Goal: Transaction & Acquisition: Book appointment/travel/reservation

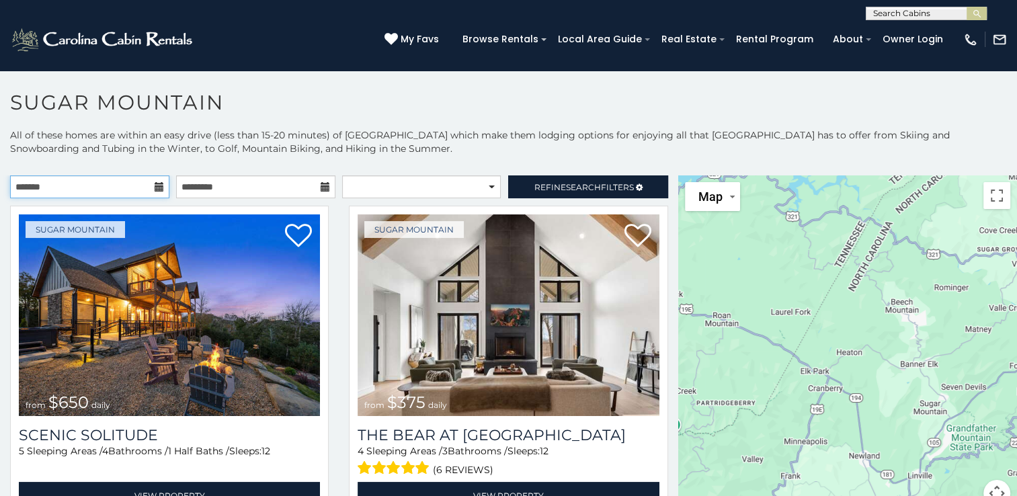
click at [101, 186] on input "text" at bounding box center [89, 187] width 159 height 23
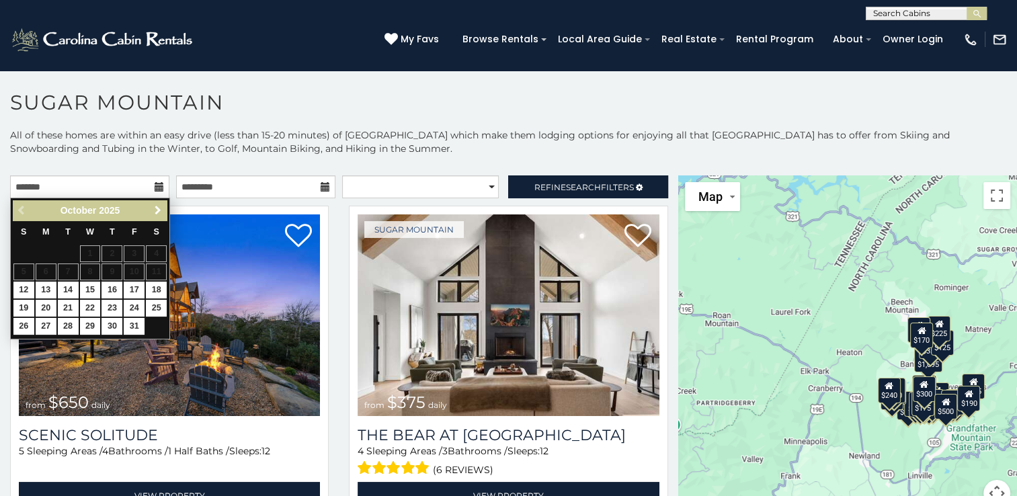
click at [155, 213] on span "Next" at bounding box center [158, 210] width 11 height 11
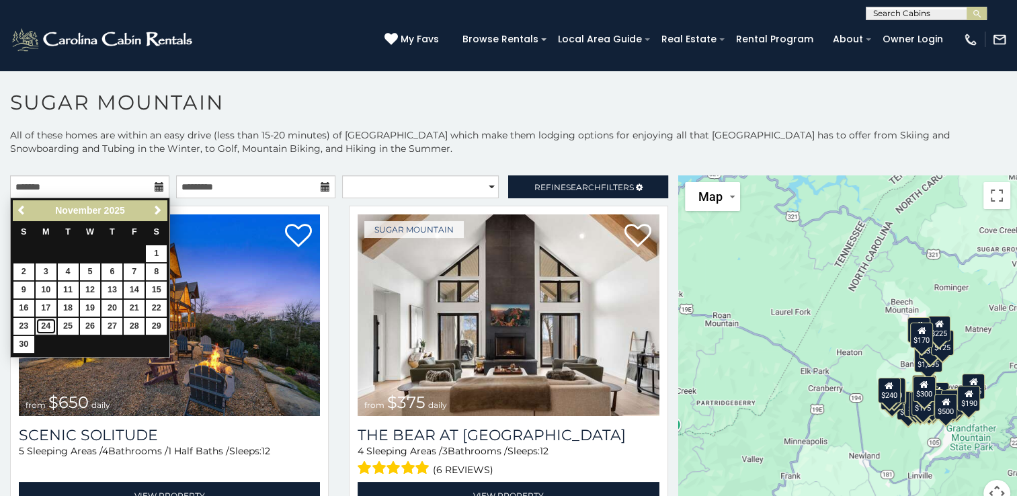
click at [46, 321] on link "24" at bounding box center [46, 326] width 21 height 17
type input "**********"
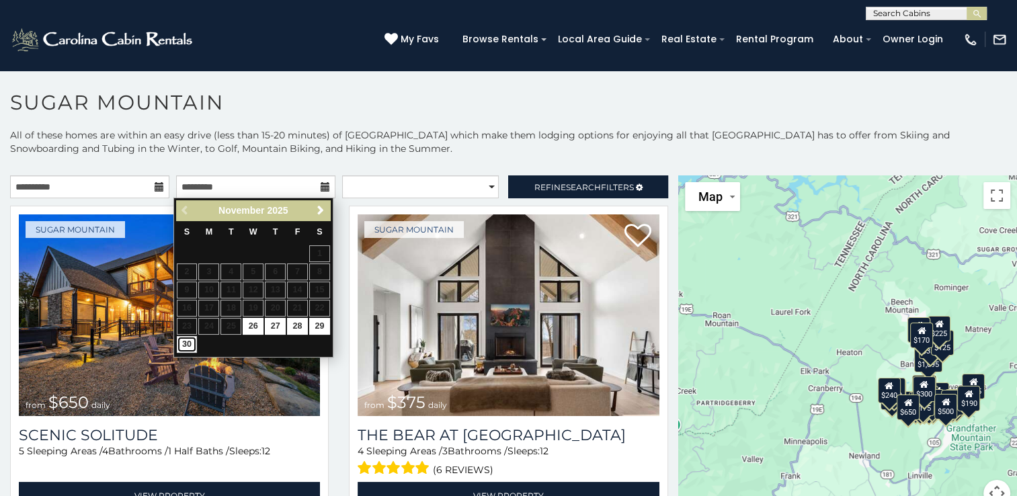
click at [185, 346] on link "30" at bounding box center [187, 344] width 21 height 17
type input "**********"
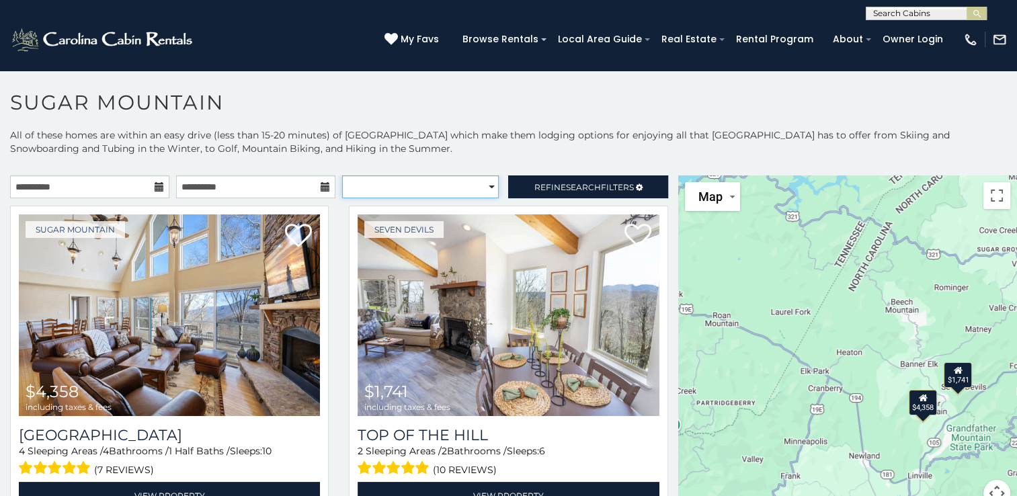
click at [449, 187] on select "**********" at bounding box center [420, 187] width 157 height 23
click at [535, 190] on span "Refine Search Filters" at bounding box center [585, 187] width 100 height 10
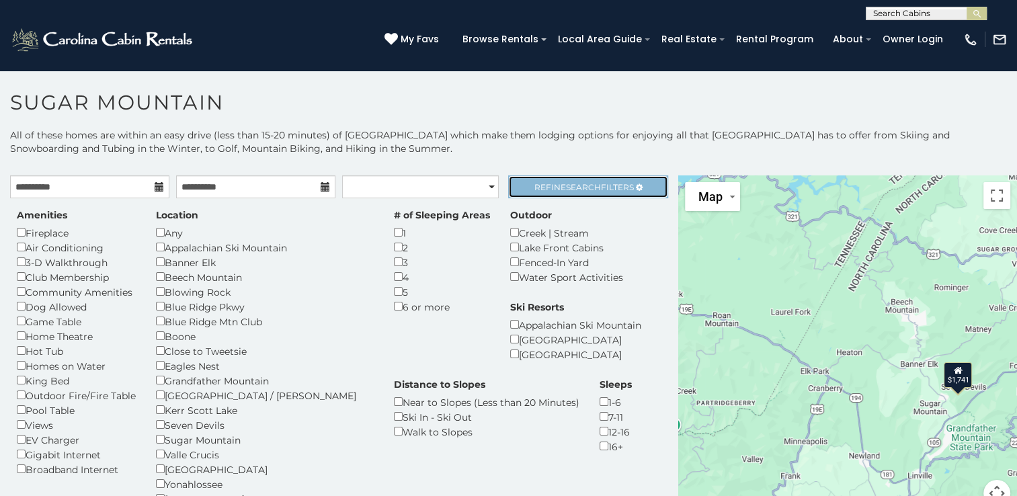
click at [572, 185] on span "Search" at bounding box center [583, 187] width 35 height 10
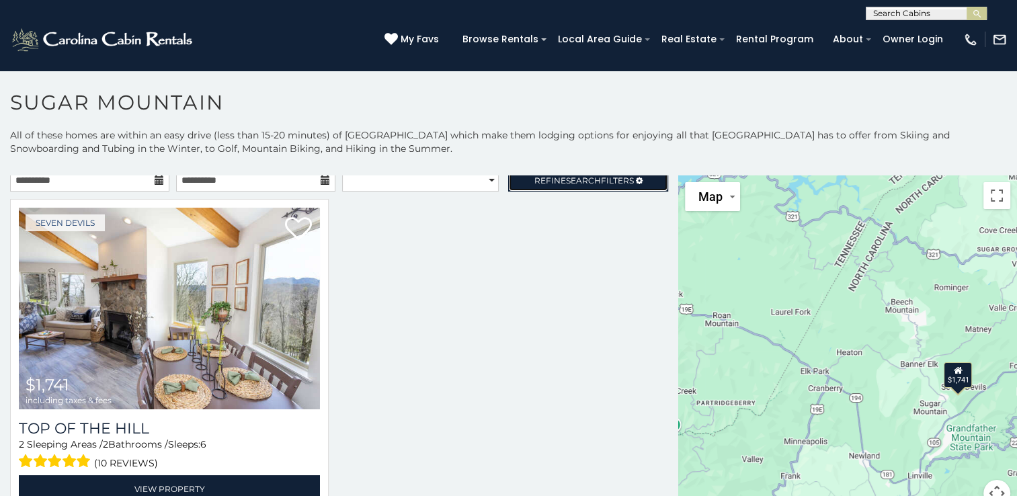
scroll to position [8, 0]
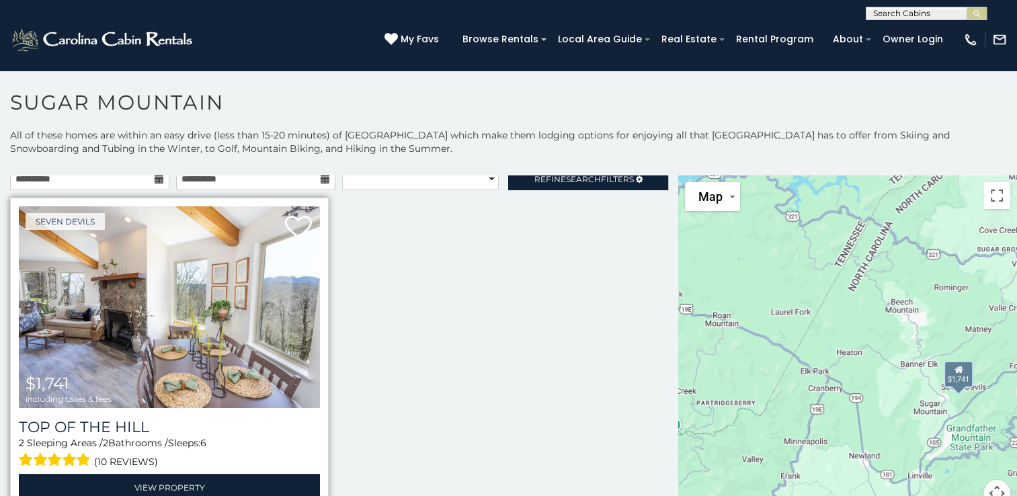
click at [205, 317] on img at bounding box center [169, 307] width 301 height 202
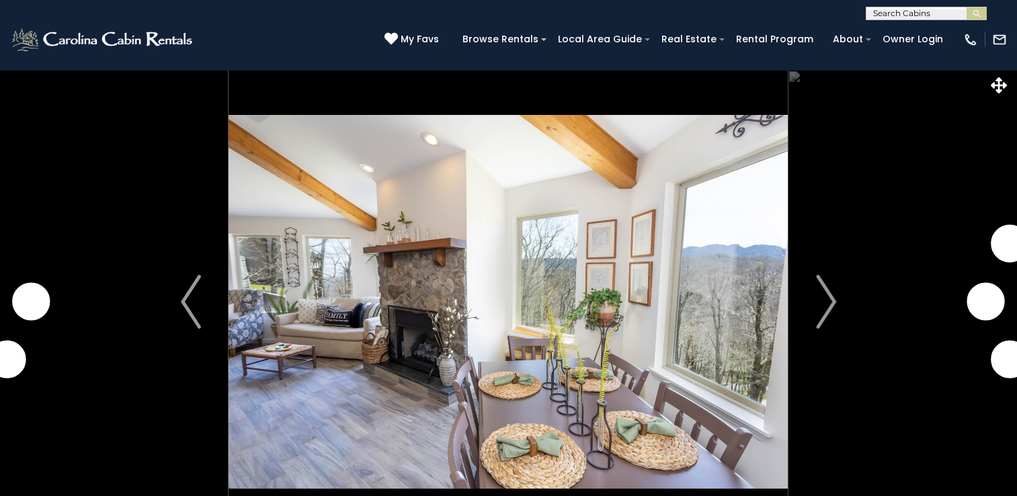
click at [827, 295] on img "Next" at bounding box center [826, 302] width 20 height 54
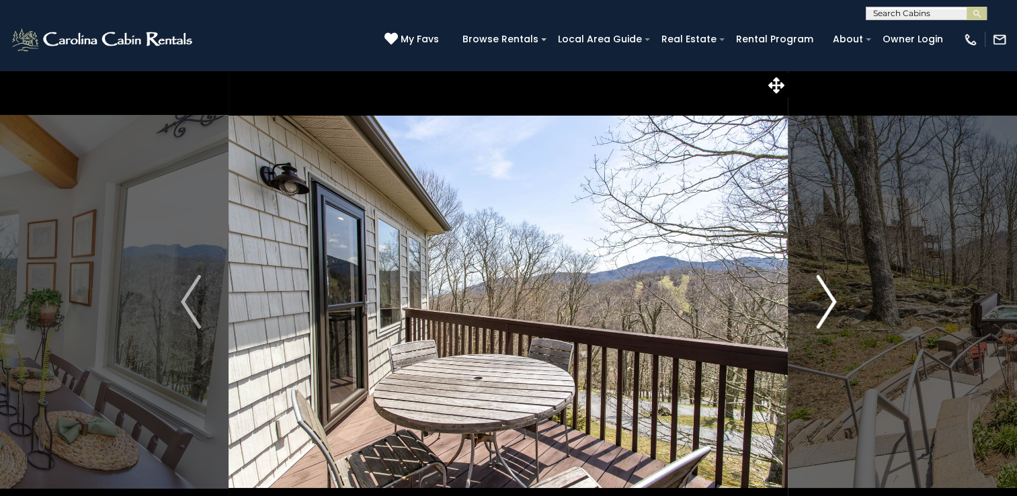
click at [827, 299] on img "Next" at bounding box center [826, 302] width 20 height 54
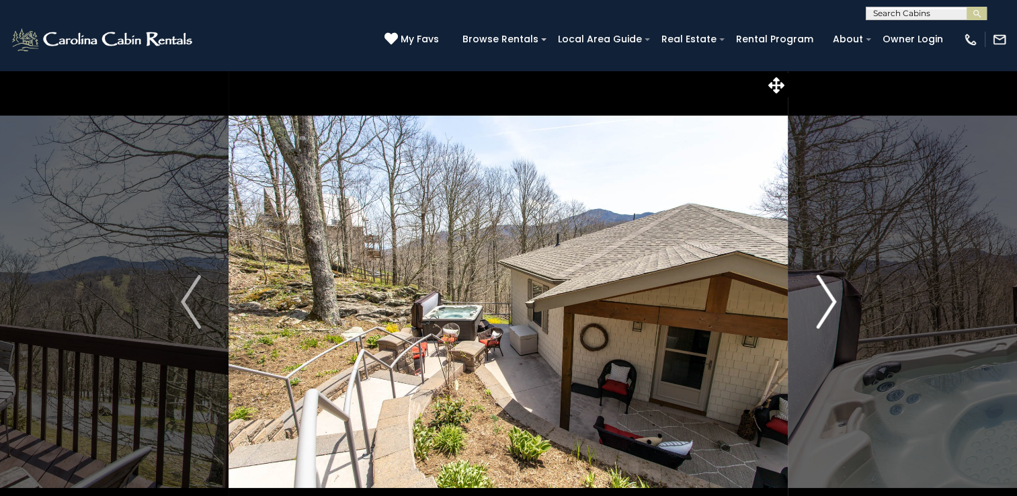
click at [828, 299] on img "Next" at bounding box center [826, 302] width 20 height 54
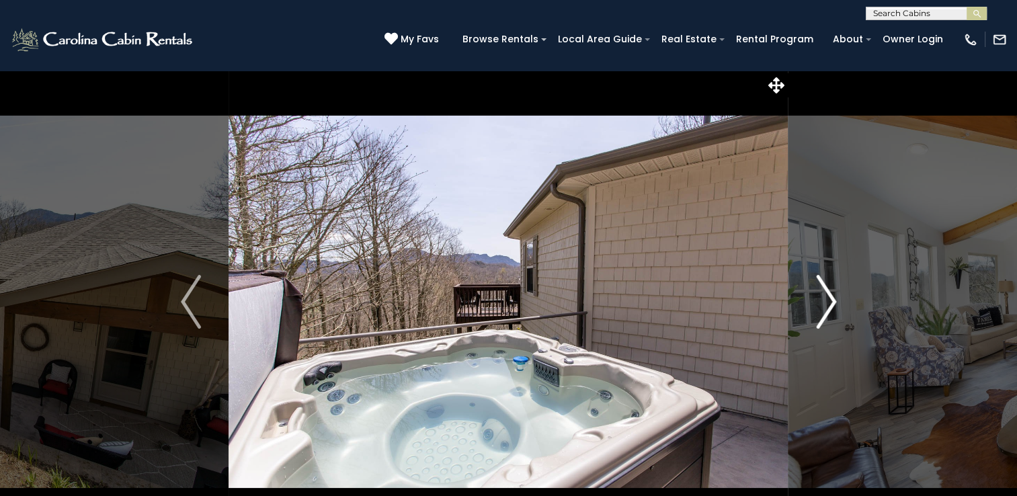
click at [828, 299] on img "Next" at bounding box center [826, 302] width 20 height 54
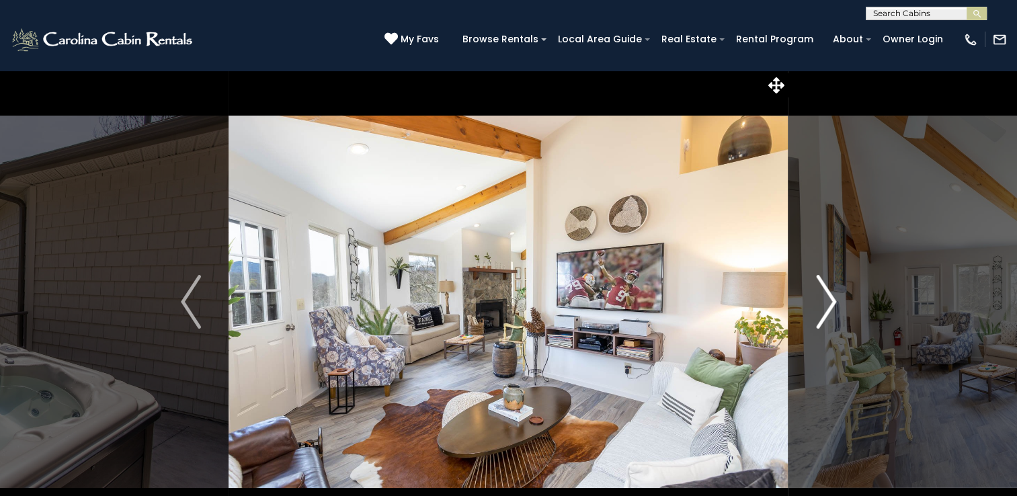
click at [828, 299] on img "Next" at bounding box center [826, 302] width 20 height 54
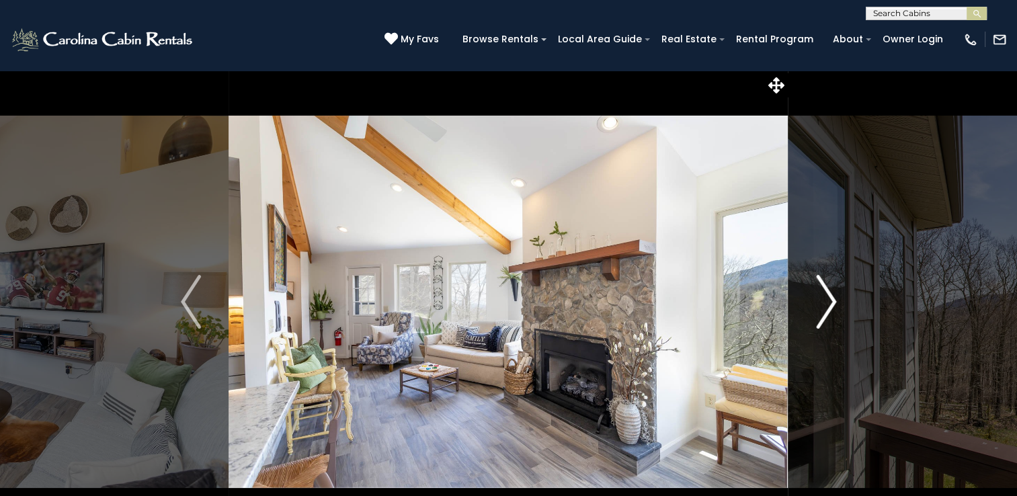
click at [828, 299] on img "Next" at bounding box center [826, 302] width 20 height 54
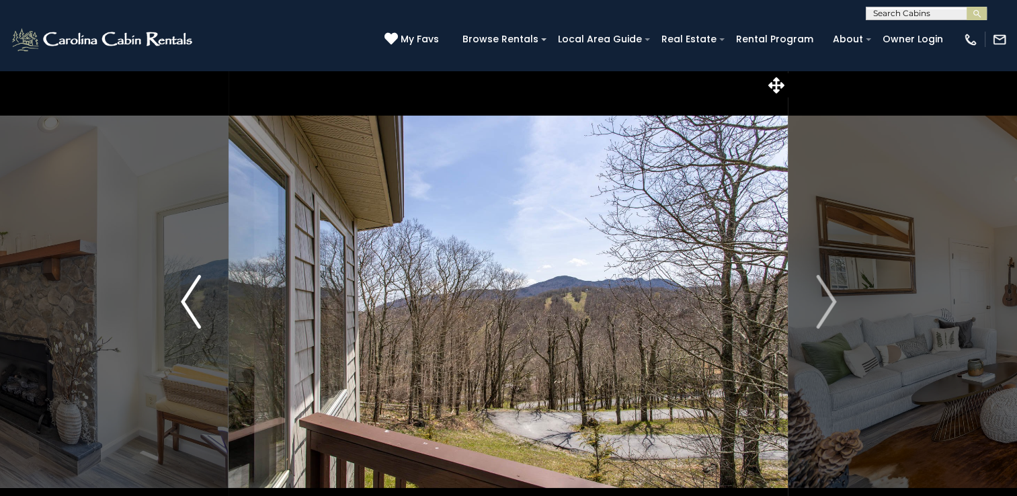
click at [190, 293] on img "Previous" at bounding box center [191, 302] width 20 height 54
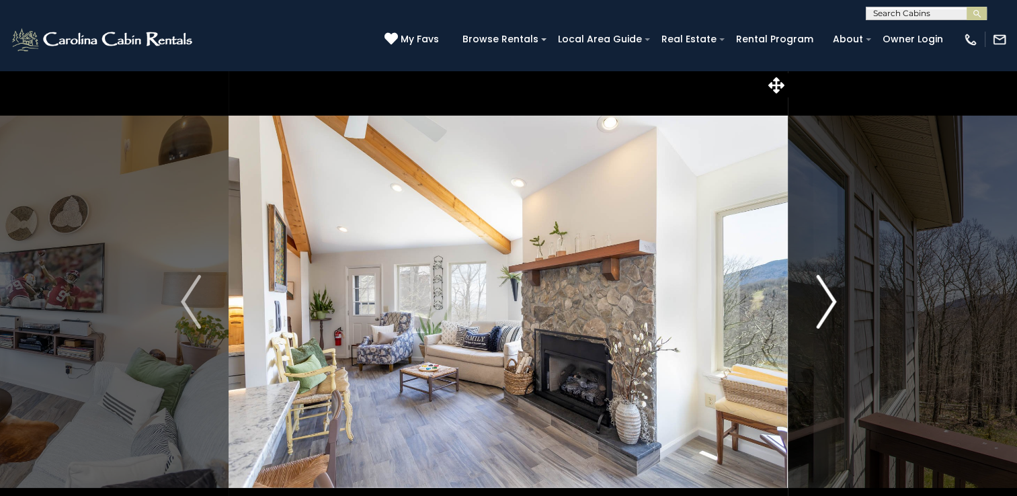
click at [836, 304] on img "Next" at bounding box center [826, 302] width 20 height 54
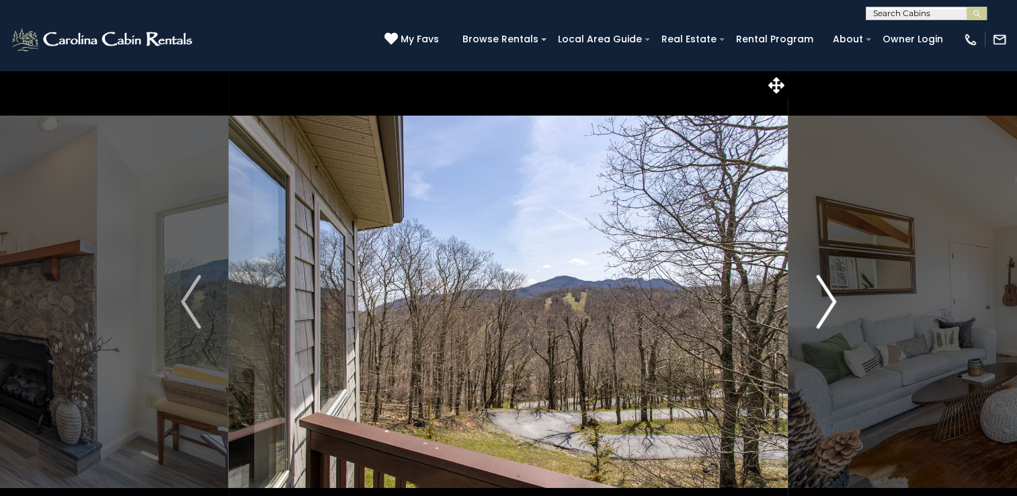
click at [836, 304] on img "Next" at bounding box center [826, 302] width 20 height 54
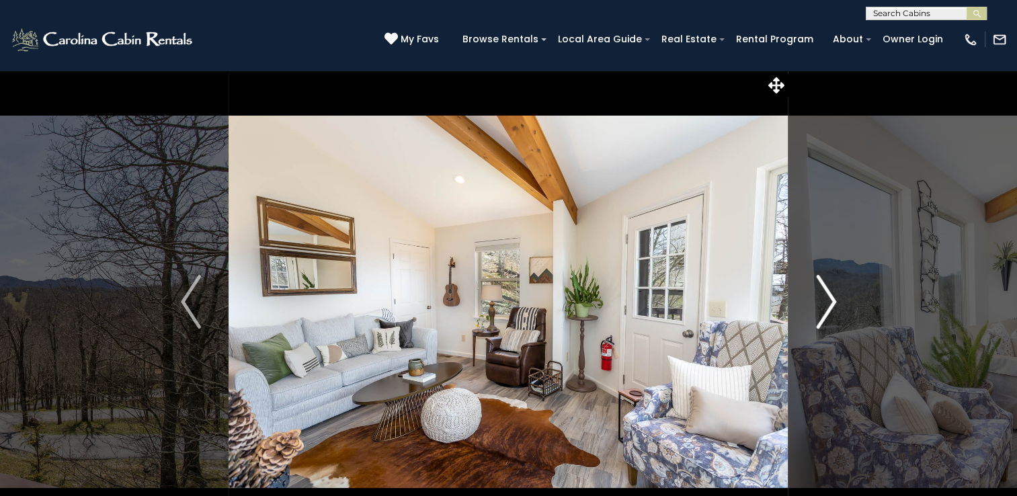
click at [836, 304] on img "Next" at bounding box center [826, 302] width 20 height 54
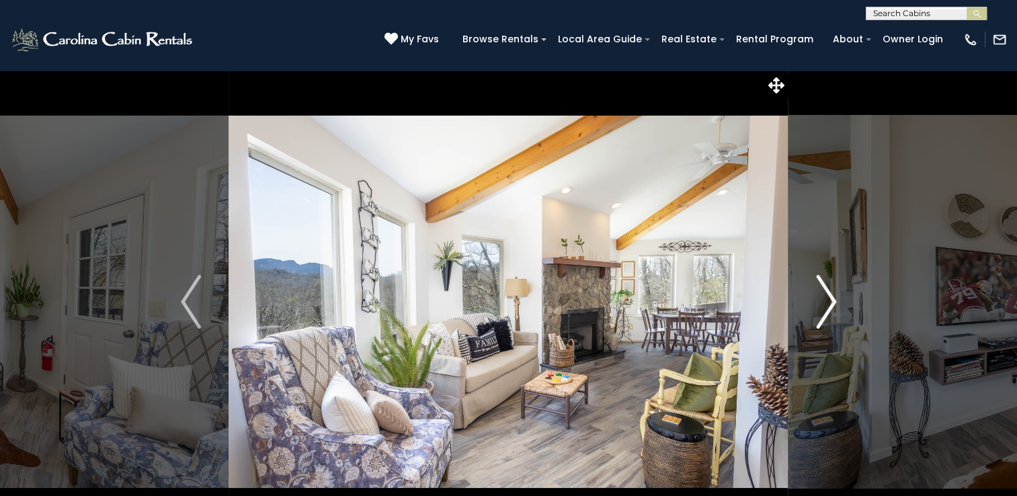
click at [836, 304] on img "Next" at bounding box center [826, 302] width 20 height 54
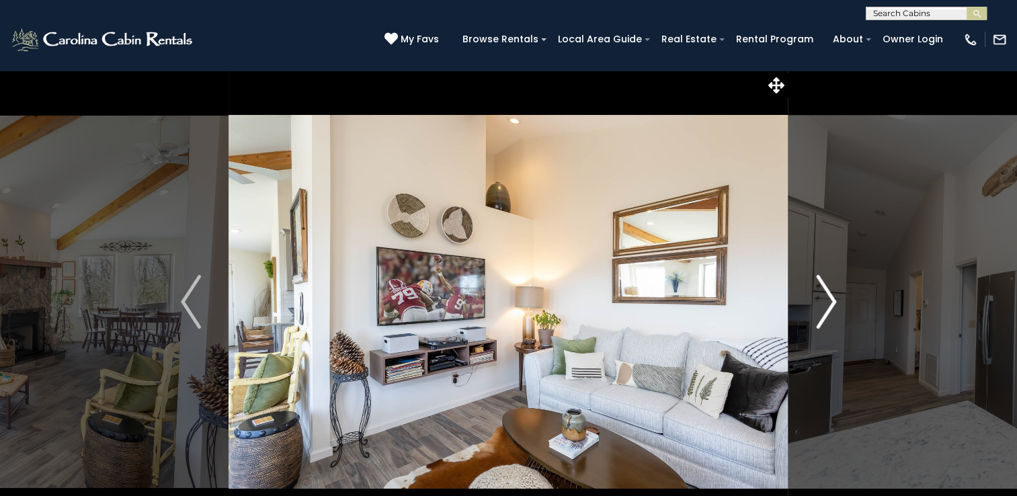
click at [836, 304] on img "Next" at bounding box center [826, 302] width 20 height 54
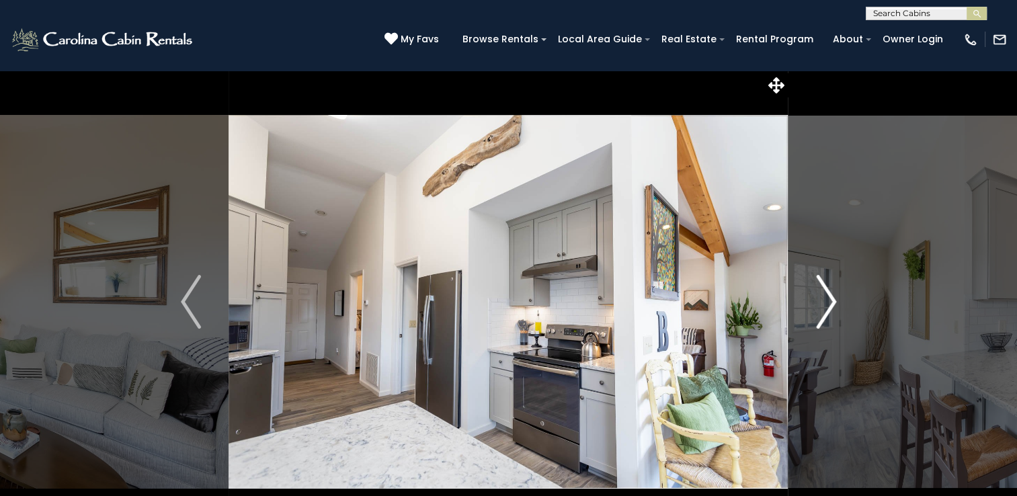
click at [836, 304] on img "Next" at bounding box center [826, 302] width 20 height 54
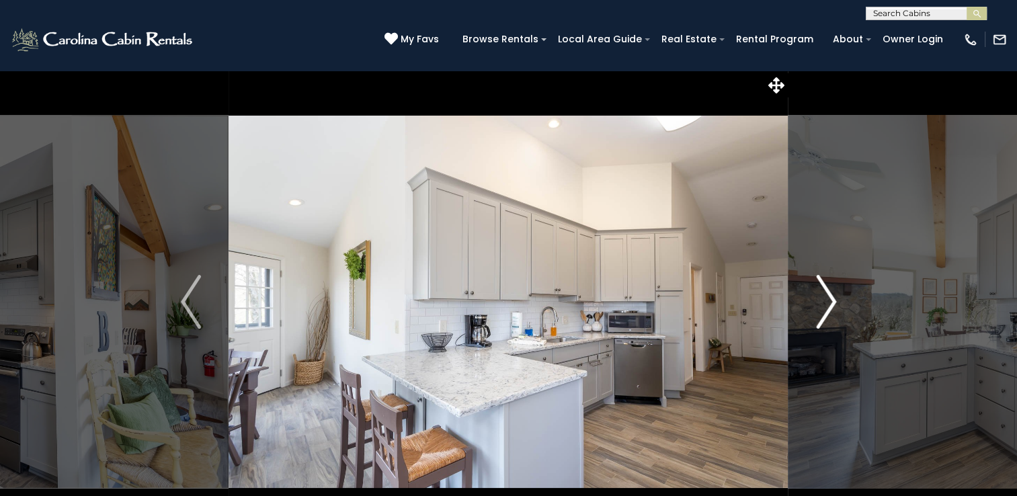
click at [836, 304] on img "Next" at bounding box center [826, 302] width 20 height 54
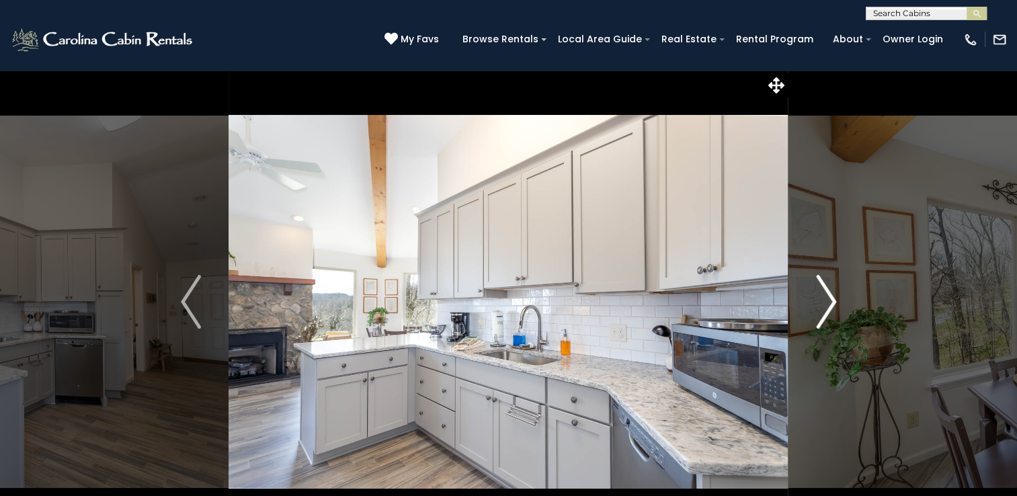
click at [836, 304] on img "Next" at bounding box center [826, 302] width 20 height 54
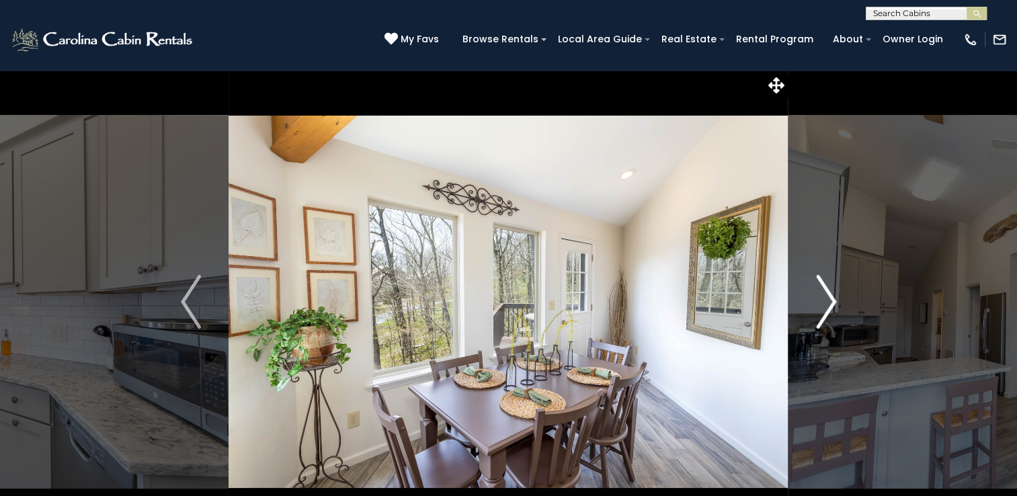
click at [836, 304] on img "Next" at bounding box center [826, 302] width 20 height 54
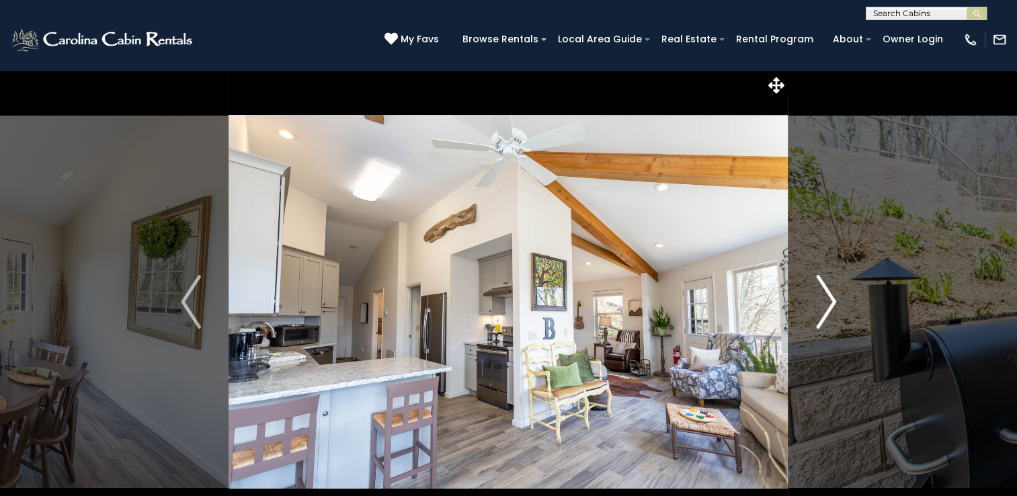
click at [836, 304] on img "Next" at bounding box center [826, 302] width 20 height 54
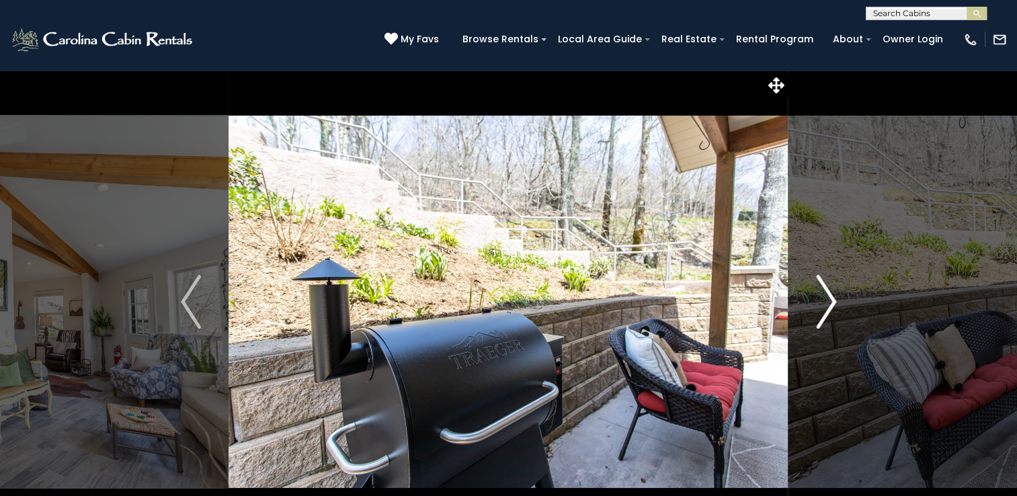
click at [836, 304] on img "Next" at bounding box center [826, 302] width 20 height 54
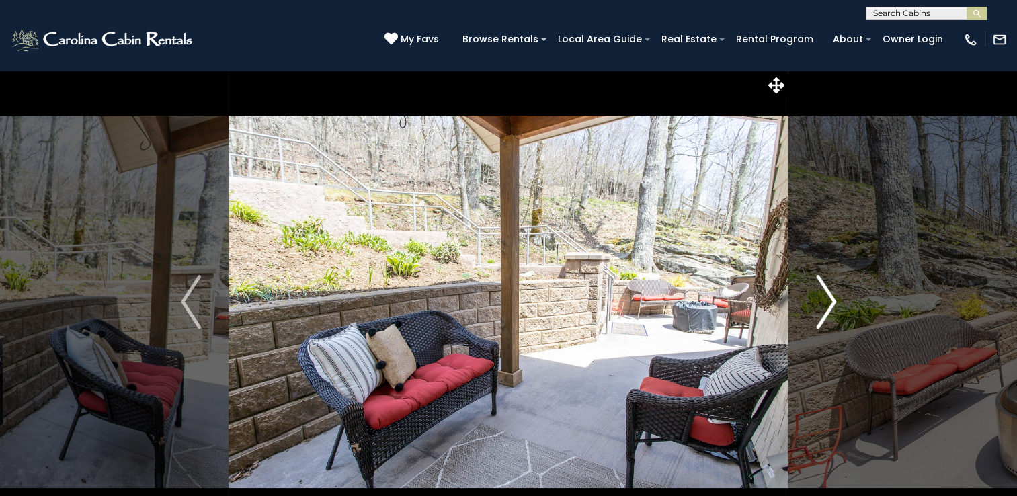
click at [836, 304] on img "Next" at bounding box center [826, 302] width 20 height 54
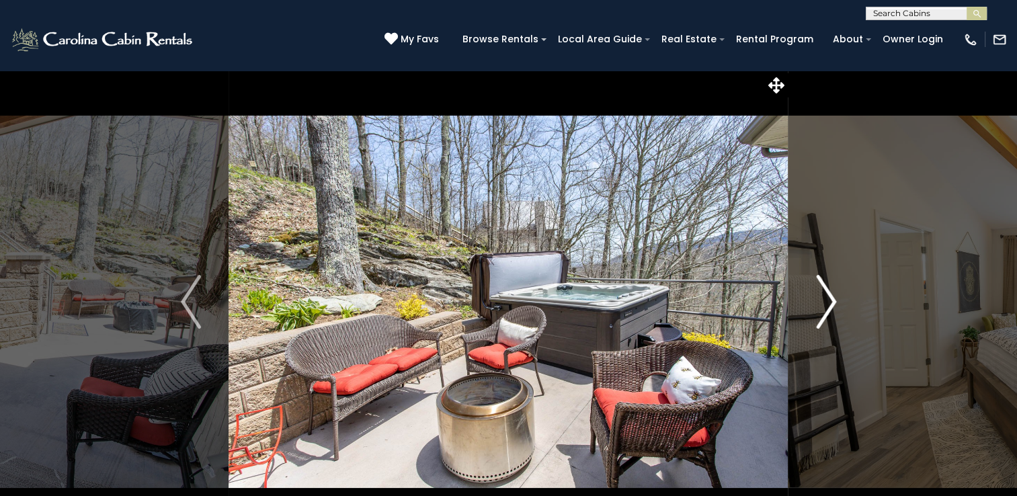
click at [836, 304] on img "Next" at bounding box center [826, 302] width 20 height 54
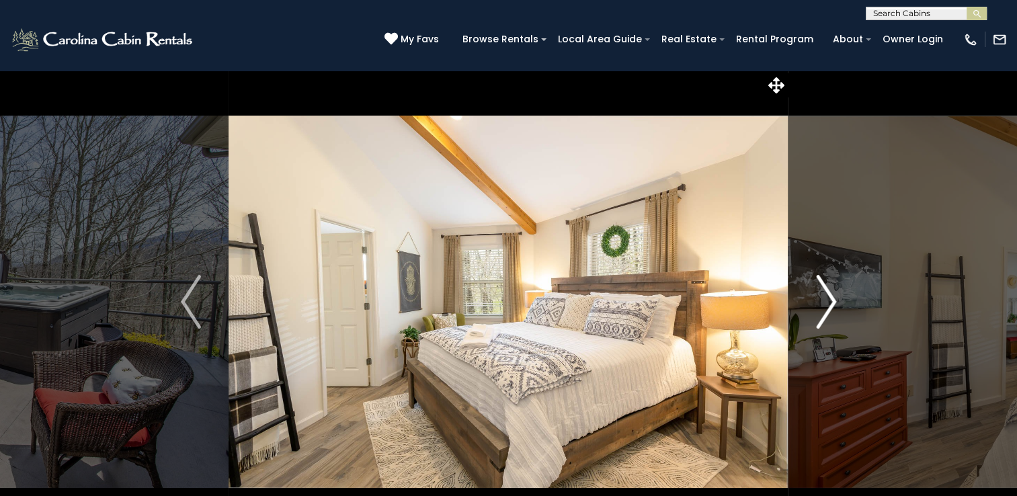
click at [836, 304] on img "Next" at bounding box center [826, 302] width 20 height 54
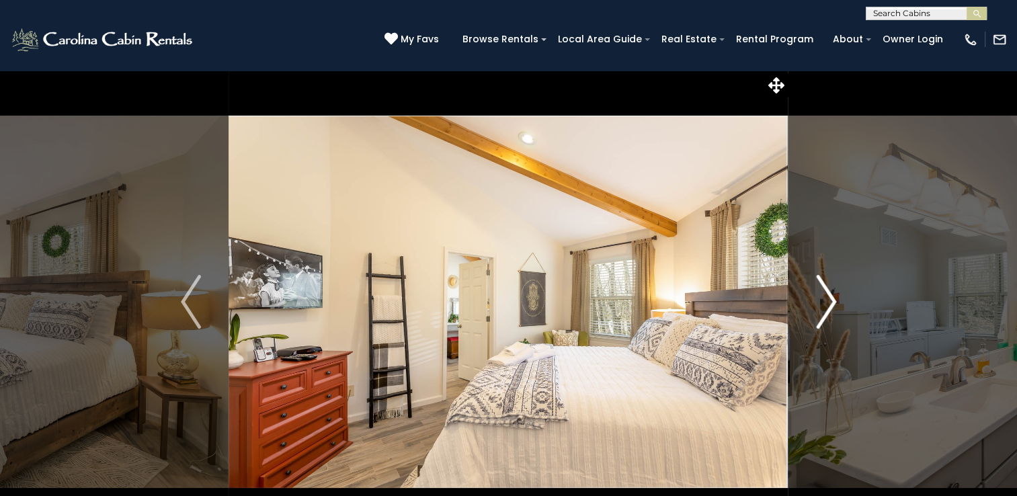
click at [836, 304] on img "Next" at bounding box center [826, 302] width 20 height 54
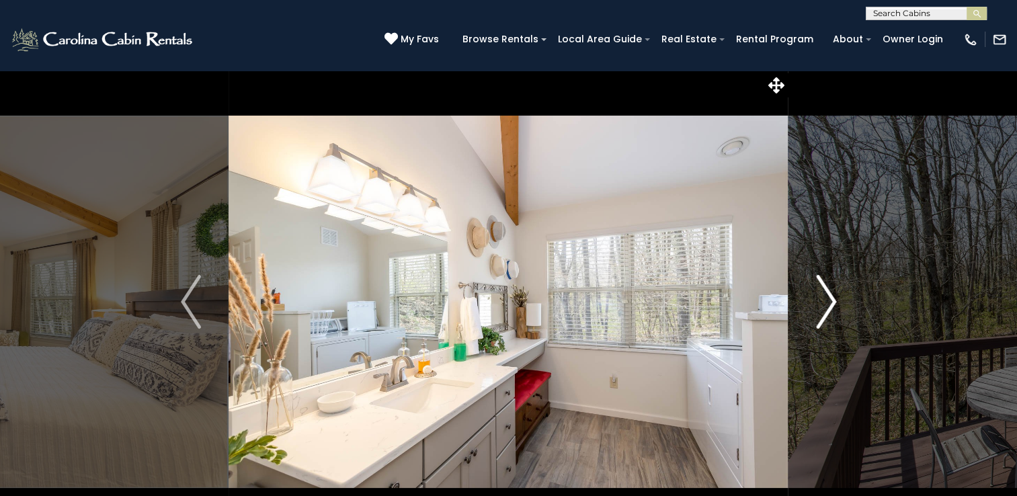
click at [836, 304] on img "Next" at bounding box center [826, 302] width 20 height 54
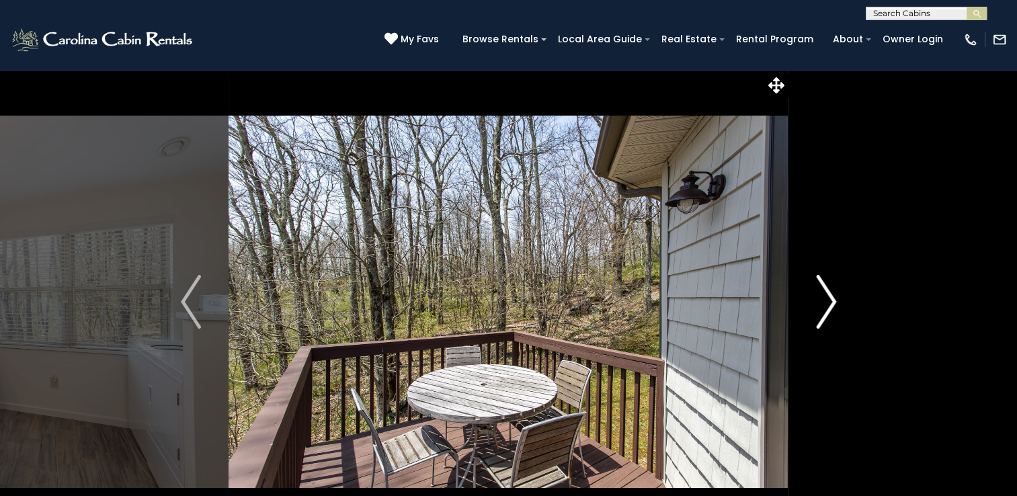
click at [836, 304] on img "Next" at bounding box center [826, 302] width 20 height 54
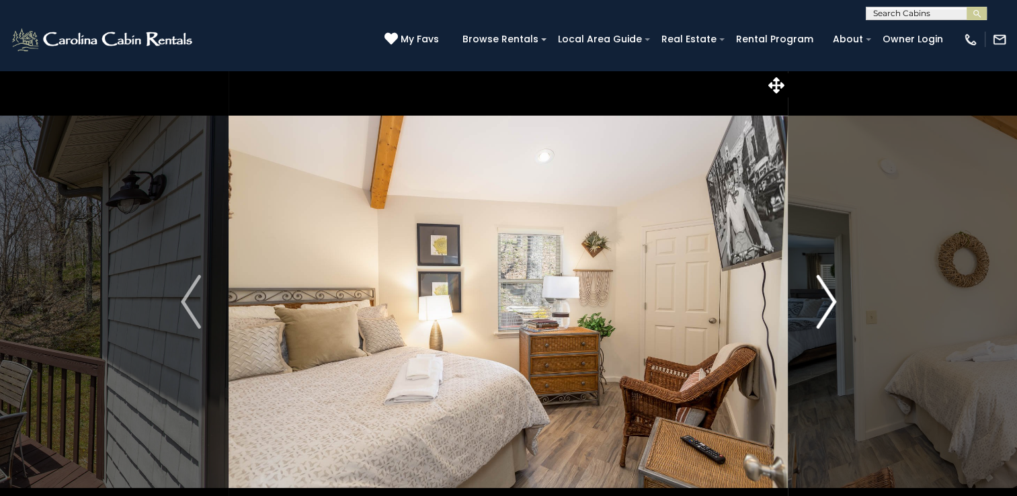
click at [836, 304] on img "Next" at bounding box center [826, 302] width 20 height 54
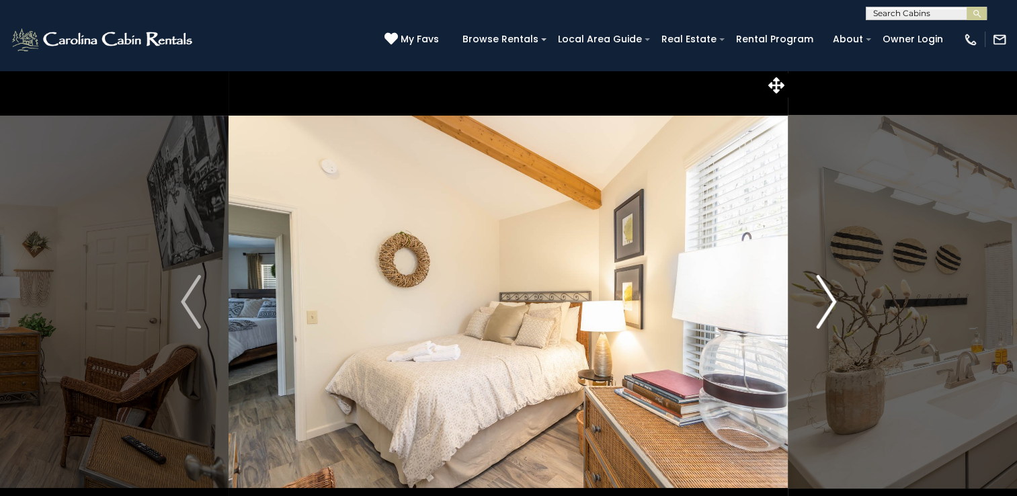
click at [836, 304] on img "Next" at bounding box center [826, 302] width 20 height 54
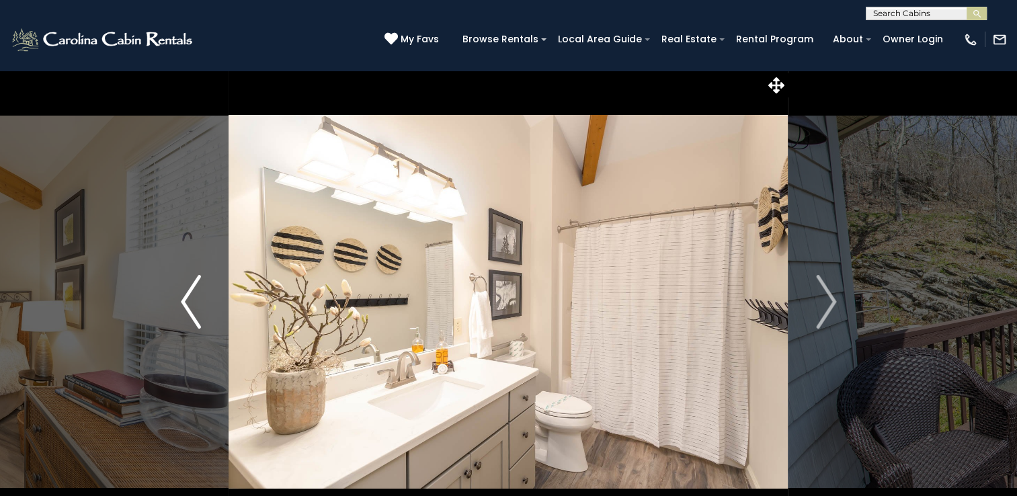
click at [189, 300] on img "Previous" at bounding box center [191, 302] width 20 height 54
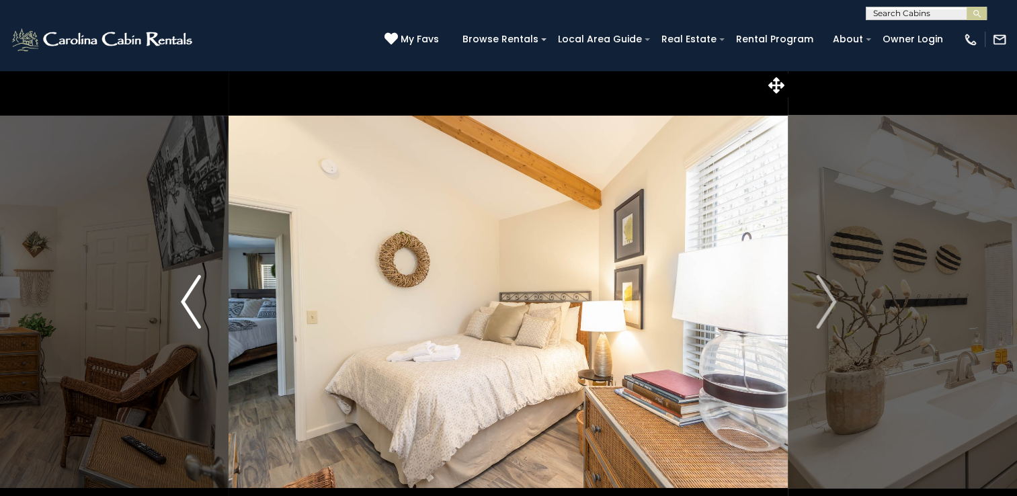
click at [189, 300] on img "Previous" at bounding box center [191, 302] width 20 height 54
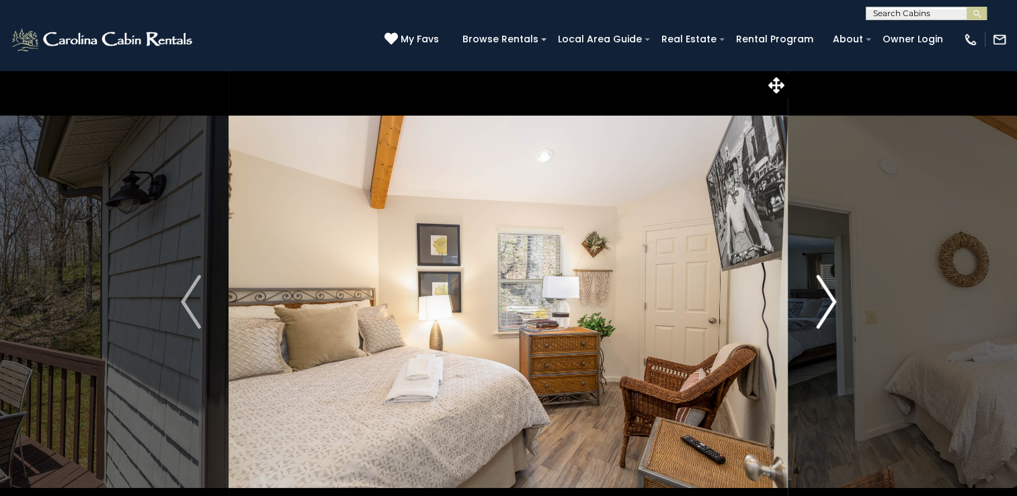
click at [833, 307] on img "Next" at bounding box center [826, 302] width 20 height 54
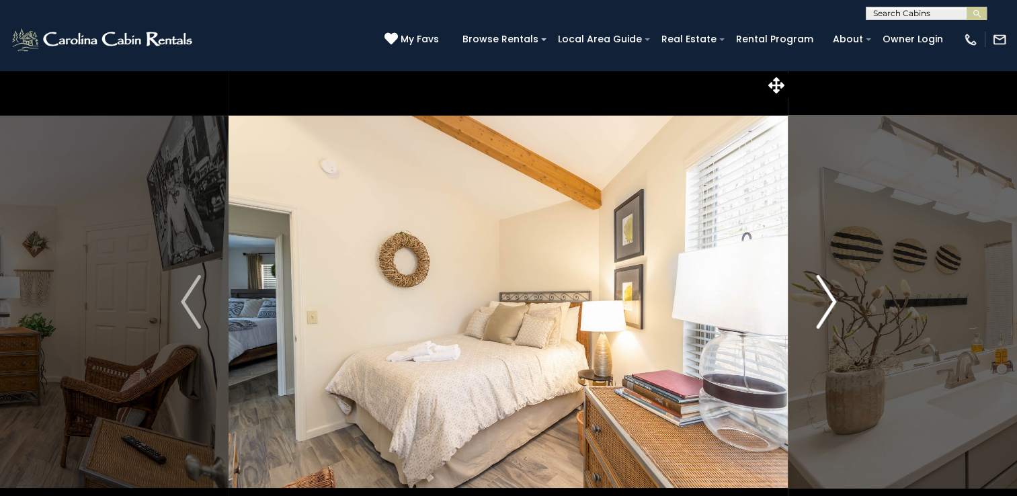
click at [833, 307] on img "Next" at bounding box center [826, 302] width 20 height 54
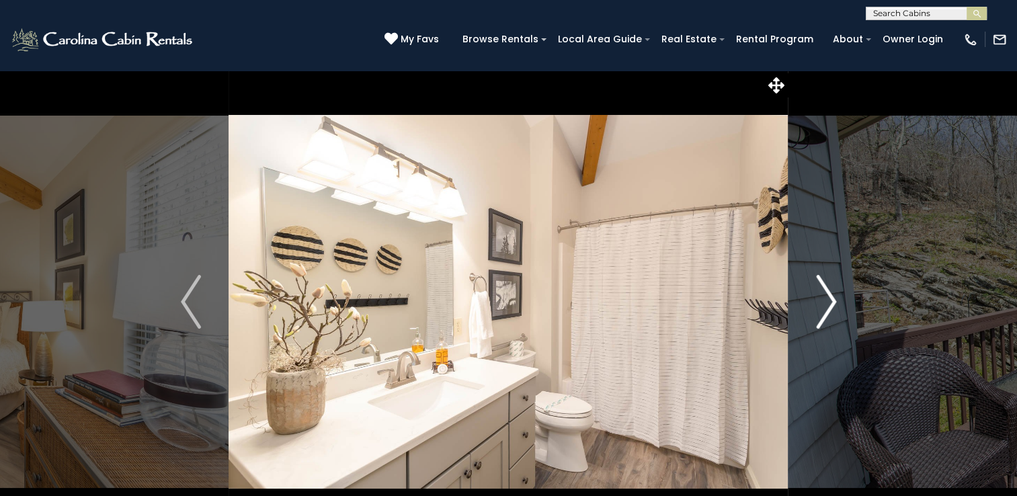
click at [833, 307] on img "Next" at bounding box center [826, 302] width 20 height 54
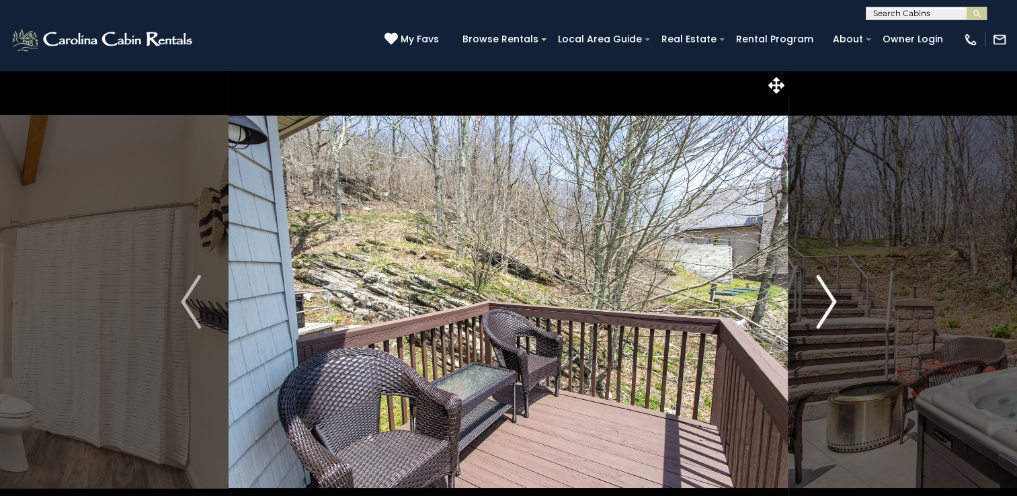
click at [833, 307] on img "Next" at bounding box center [826, 302] width 20 height 54
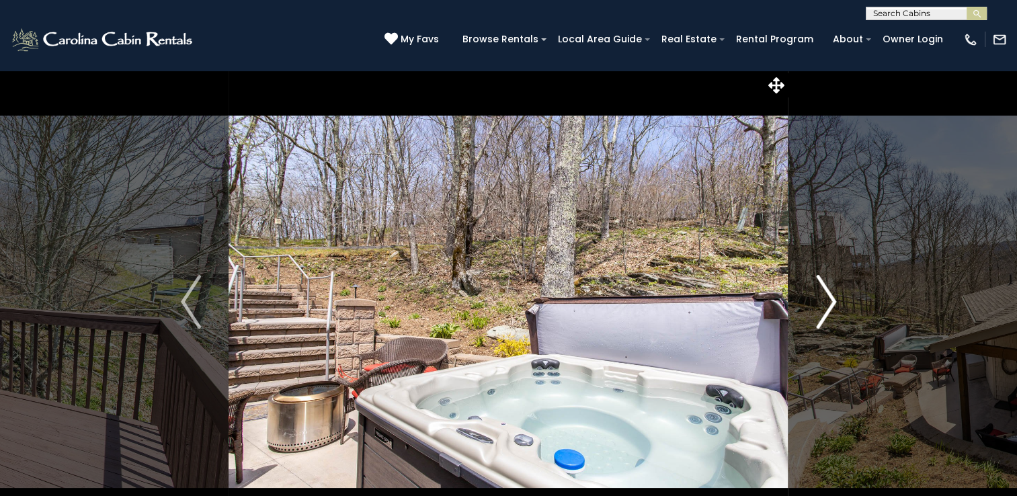
click at [833, 307] on img "Next" at bounding box center [826, 302] width 20 height 54
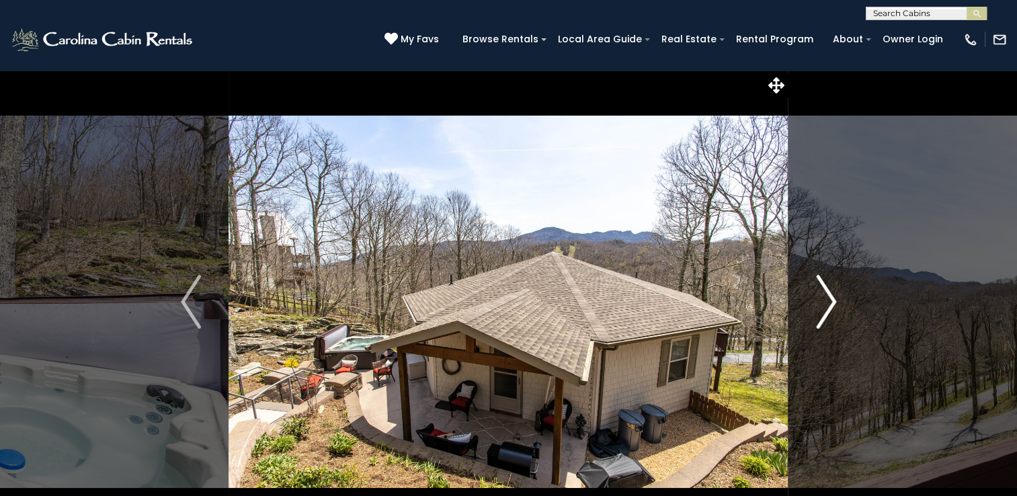
click at [833, 307] on img "Next" at bounding box center [826, 302] width 20 height 54
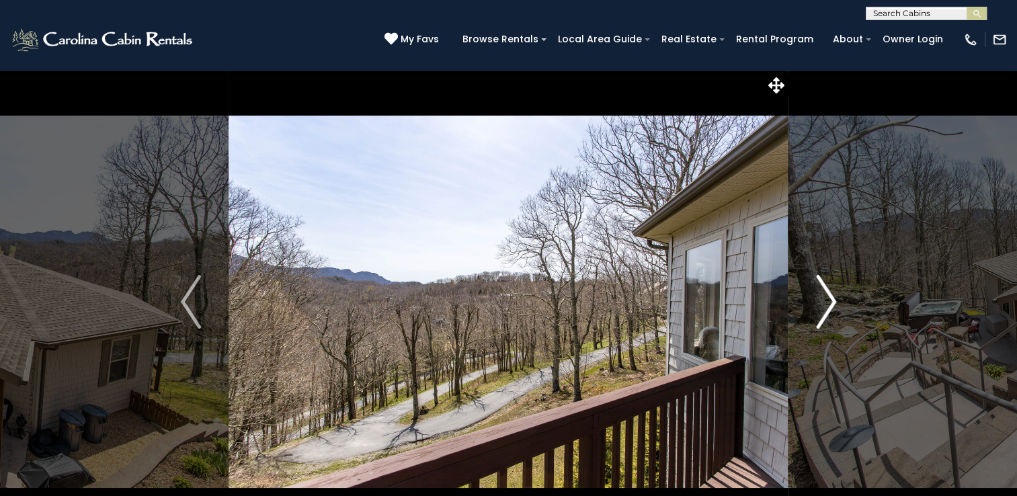
click at [833, 307] on img "Next" at bounding box center [826, 302] width 20 height 54
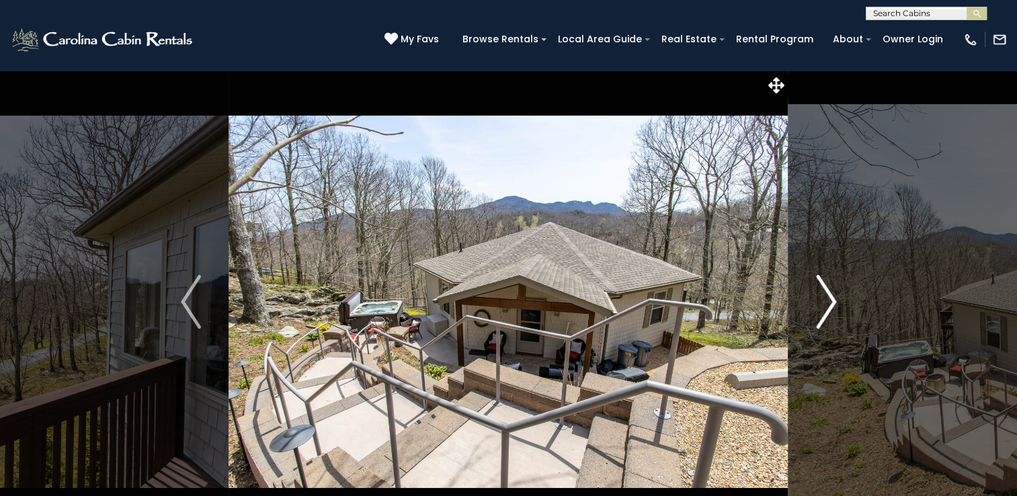
click at [833, 307] on img "Next" at bounding box center [826, 302] width 20 height 54
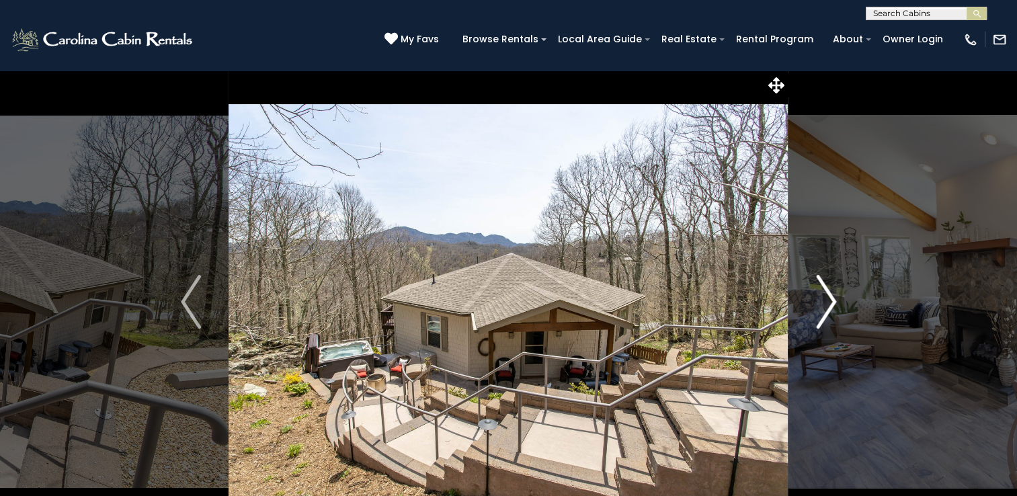
click at [833, 307] on img "Next" at bounding box center [826, 302] width 20 height 54
